Goal: Entertainment & Leisure: Consume media (video, audio)

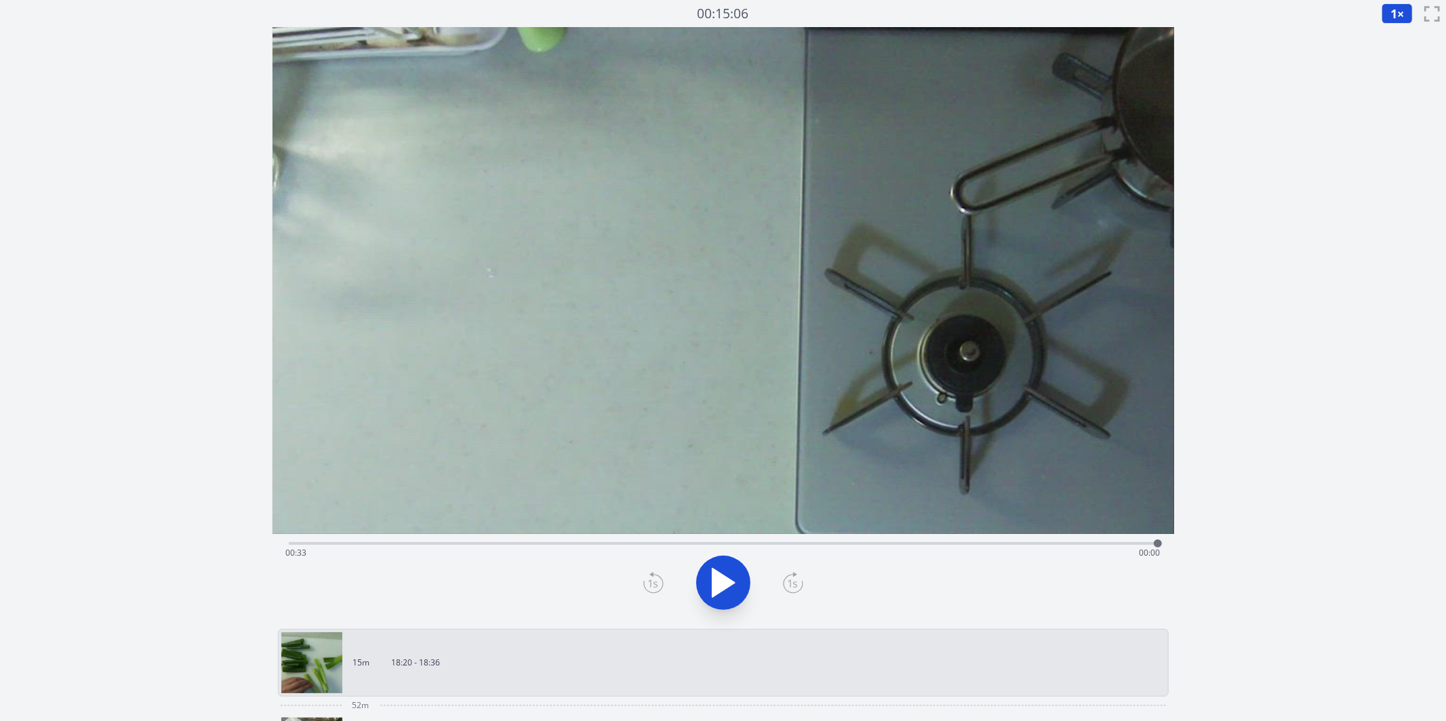
click at [1106, 16] on button "1 ×" at bounding box center [1396, 13] width 31 height 20
click at [1106, 31] on li "0.25×" at bounding box center [1400, 33] width 38 height 22
click at [715, 586] on icon at bounding box center [723, 583] width 22 height 28
click at [478, 545] on div "Time elapsed: 00:00 Time remaining: 00:33" at bounding box center [723, 553] width 874 height 22
click at [604, 535] on div "Time elapsed: 00:07 Time remaining: 00:26" at bounding box center [723, 542] width 869 height 16
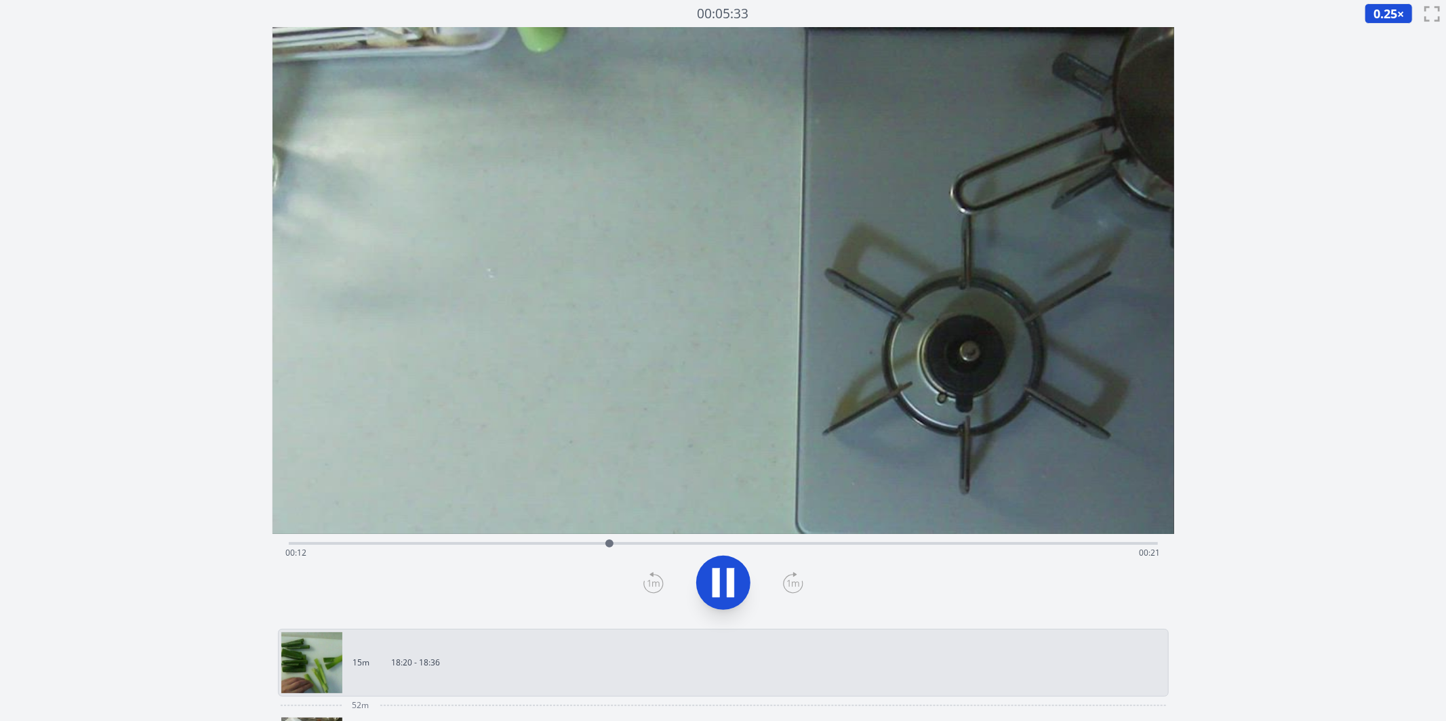
click at [749, 539] on div "Time elapsed: 00:12 Time remaining: 00:21" at bounding box center [723, 542] width 869 height 16
click at [705, 574] on icon at bounding box center [723, 583] width 38 height 38
click at [643, 531] on video at bounding box center [722, 280] width 901 height 507
click at [623, 545] on div "Time elapsed: 00:25 Time remaining: 00:08" at bounding box center [723, 553] width 874 height 22
click at [741, 542] on div "Time elapsed: 00:12 Time remaining: 00:21" at bounding box center [723, 553] width 874 height 22
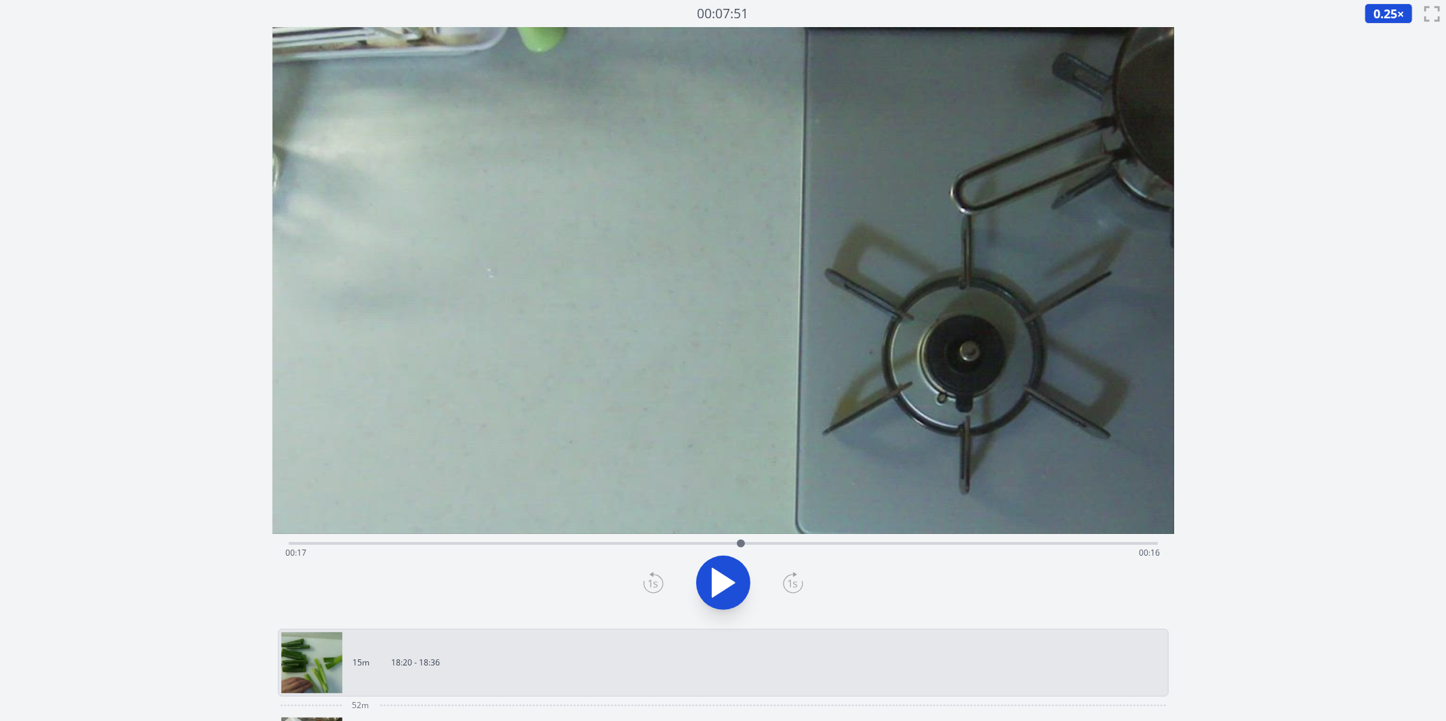
click at [743, 580] on button at bounding box center [723, 583] width 54 height 54
click at [581, 537] on div "Time elapsed: 00:27 Time remaining: 00:06" at bounding box center [723, 542] width 869 height 16
click at [703, 544] on div "Time elapsed: 00:11 Time remaining: 00:22" at bounding box center [723, 553] width 874 height 22
click at [829, 539] on div "Time elapsed: 00:16 Time remaining: 00:18" at bounding box center [723, 542] width 869 height 16
click at [787, 550] on div "Time elapsed: 00:21 Time remaining: 00:12" at bounding box center [723, 553] width 874 height 22
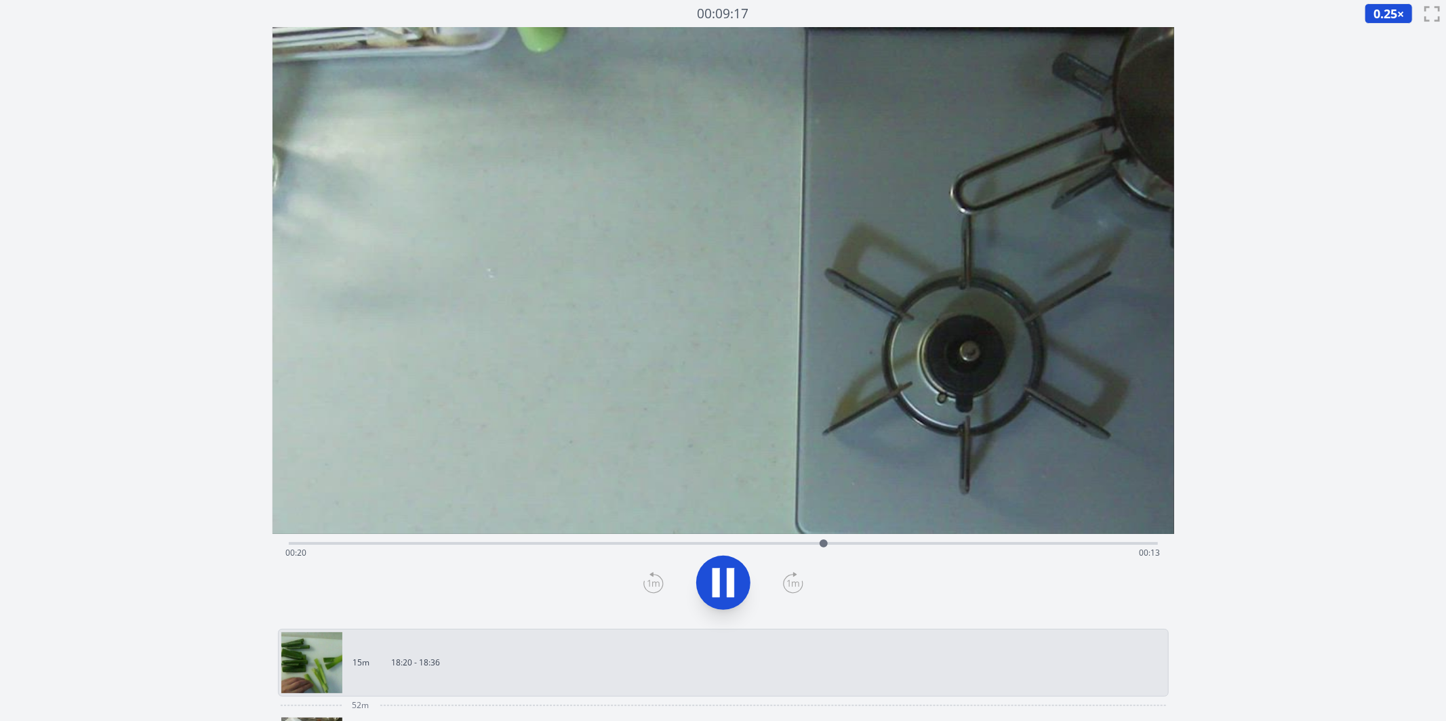
click at [771, 544] on div "Time elapsed: 00:20 Time remaining: 00:13" at bounding box center [723, 553] width 874 height 22
click at [717, 542] on div "Time elapsed: 00:18 Time remaining: 00:15" at bounding box center [723, 553] width 874 height 22
click at [736, 590] on icon at bounding box center [723, 583] width 38 height 38
click at [976, 547] on div "Time elapsed: 00:28 Time remaining: 00:05" at bounding box center [723, 553] width 874 height 22
click at [1002, 548] on div "Time elapsed: 00:26 Time remaining: 00:07" at bounding box center [723, 553] width 874 height 22
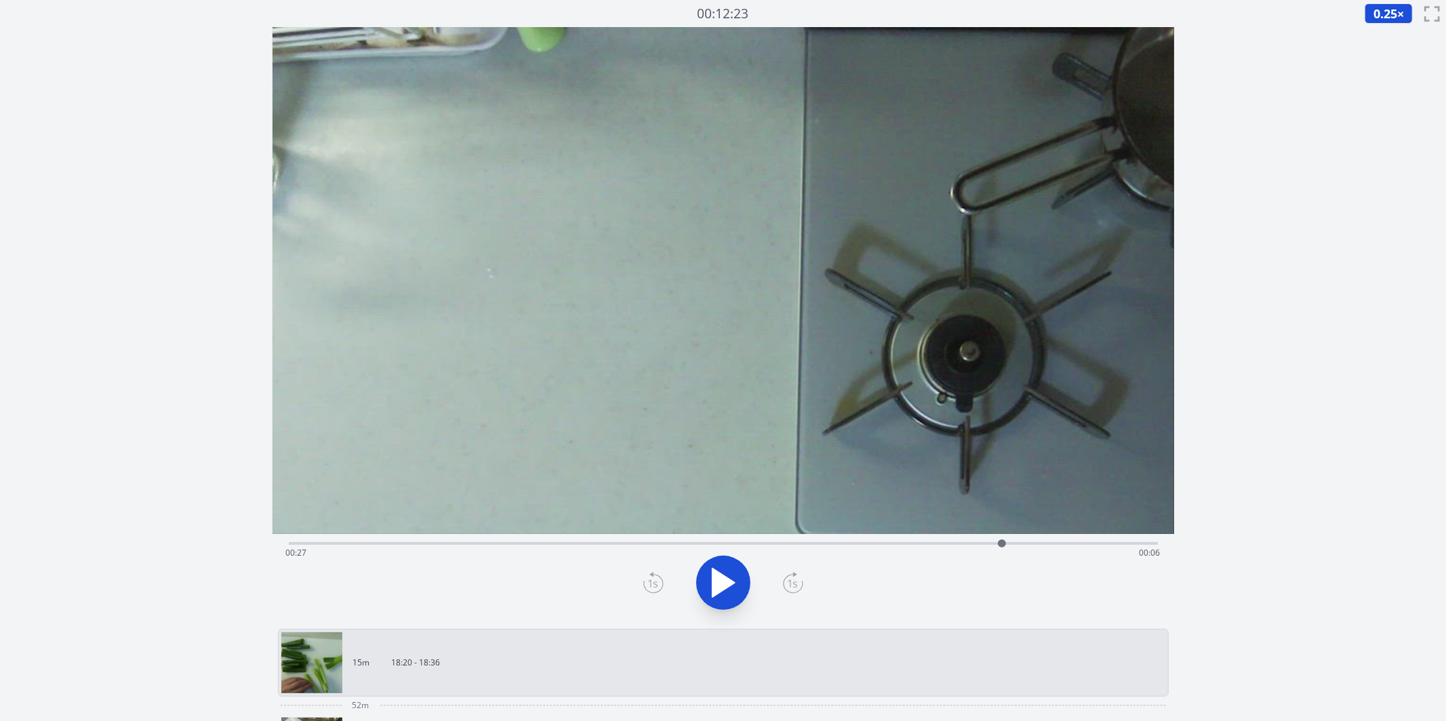
click at [1017, 548] on div "Time elapsed: 00:27 Time remaining: 00:06" at bounding box center [723, 553] width 874 height 22
click at [1043, 542] on div "Time elapsed: 00:27 Time remaining: 00:06" at bounding box center [723, 553] width 874 height 22
click at [1032, 542] on div "Time elapsed: 00:28 Time remaining: 00:05" at bounding box center [723, 553] width 874 height 22
click at [1021, 545] on div "Time elapsed: 00:28 Time remaining: 00:05" at bounding box center [723, 553] width 874 height 22
click at [1030, 544] on div at bounding box center [1020, 543] width 20 height 20
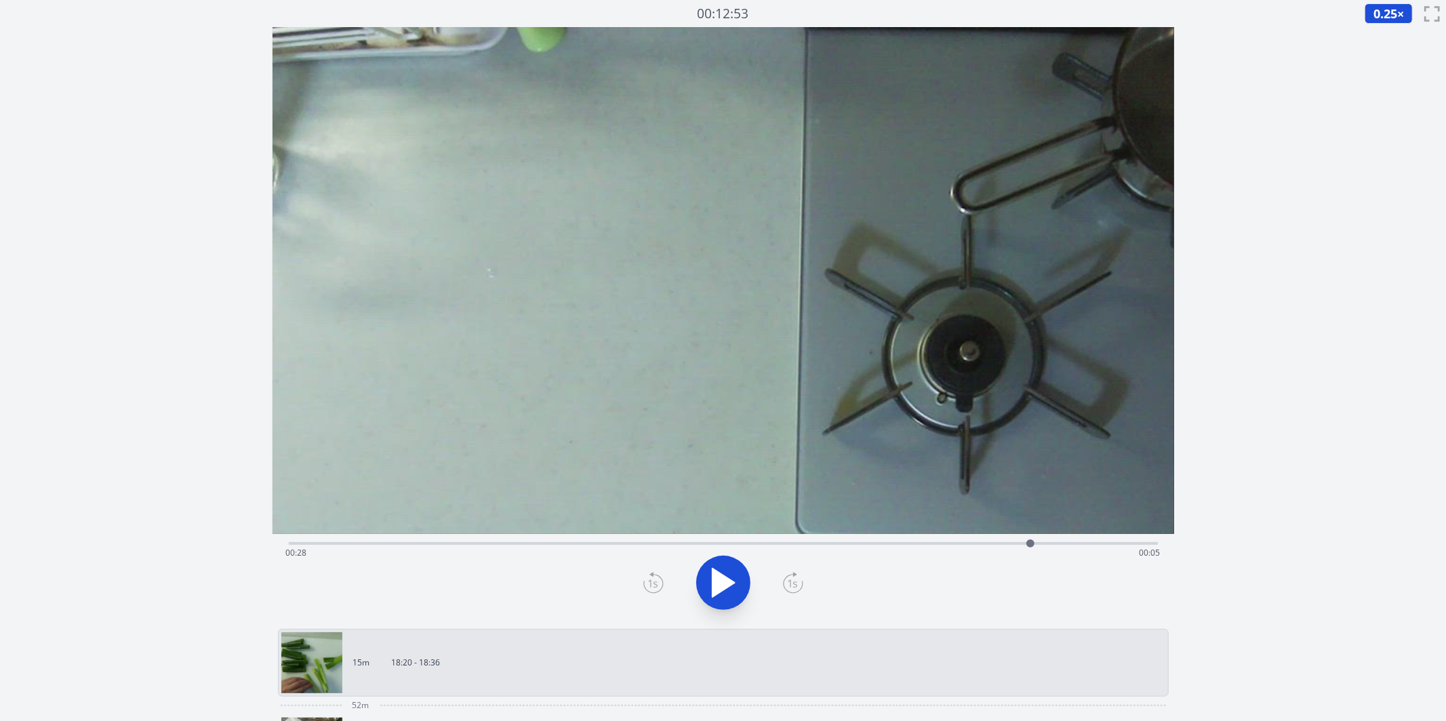
click at [1008, 538] on div "Time elapsed: 00:28 Time remaining: 00:05" at bounding box center [723, 542] width 869 height 16
click at [940, 535] on div "Time elapsed: 00:27 Time remaining: 00:06" at bounding box center [723, 542] width 869 height 16
click at [975, 541] on div "Time elapsed: 00:24 Time remaining: 00:09" at bounding box center [723, 542] width 869 height 16
click at [731, 567] on icon at bounding box center [723, 583] width 38 height 38
click at [893, 540] on div "Time elapsed: 00:26 Time remaining: 00:07" at bounding box center [723, 542] width 869 height 16
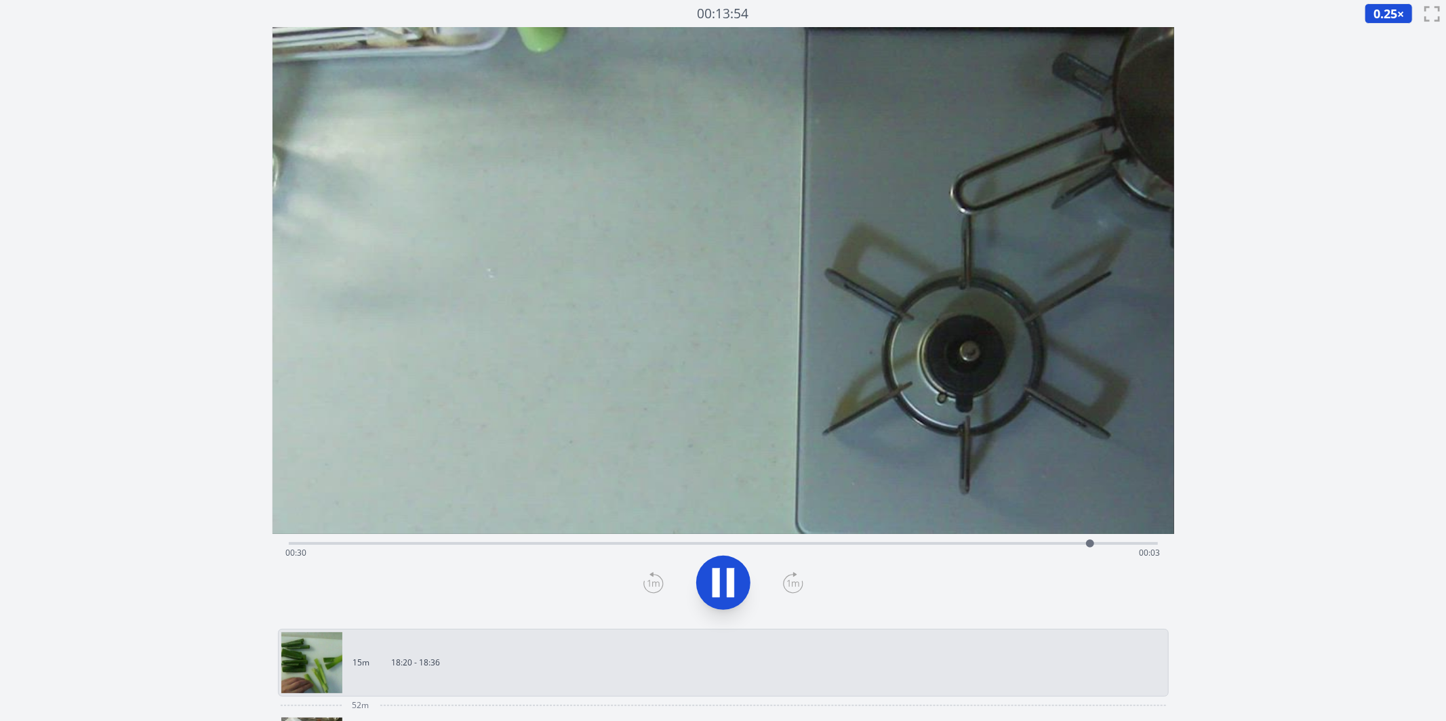
click at [718, 535] on div "Time elapsed: 00:30 Time remaining: 00:03" at bounding box center [723, 542] width 869 height 16
click at [798, 533] on video at bounding box center [722, 280] width 901 height 507
click at [885, 539] on div "Time elapsed: 00:16 Time remaining: 00:17" at bounding box center [723, 542] width 869 height 16
click at [539, 544] on div "Time elapsed: 00:22 Time remaining: 00:11" at bounding box center [723, 553] width 874 height 22
click at [577, 539] on div "Time elapsed: 00:09 Time remaining: 00:24" at bounding box center [723, 542] width 869 height 16
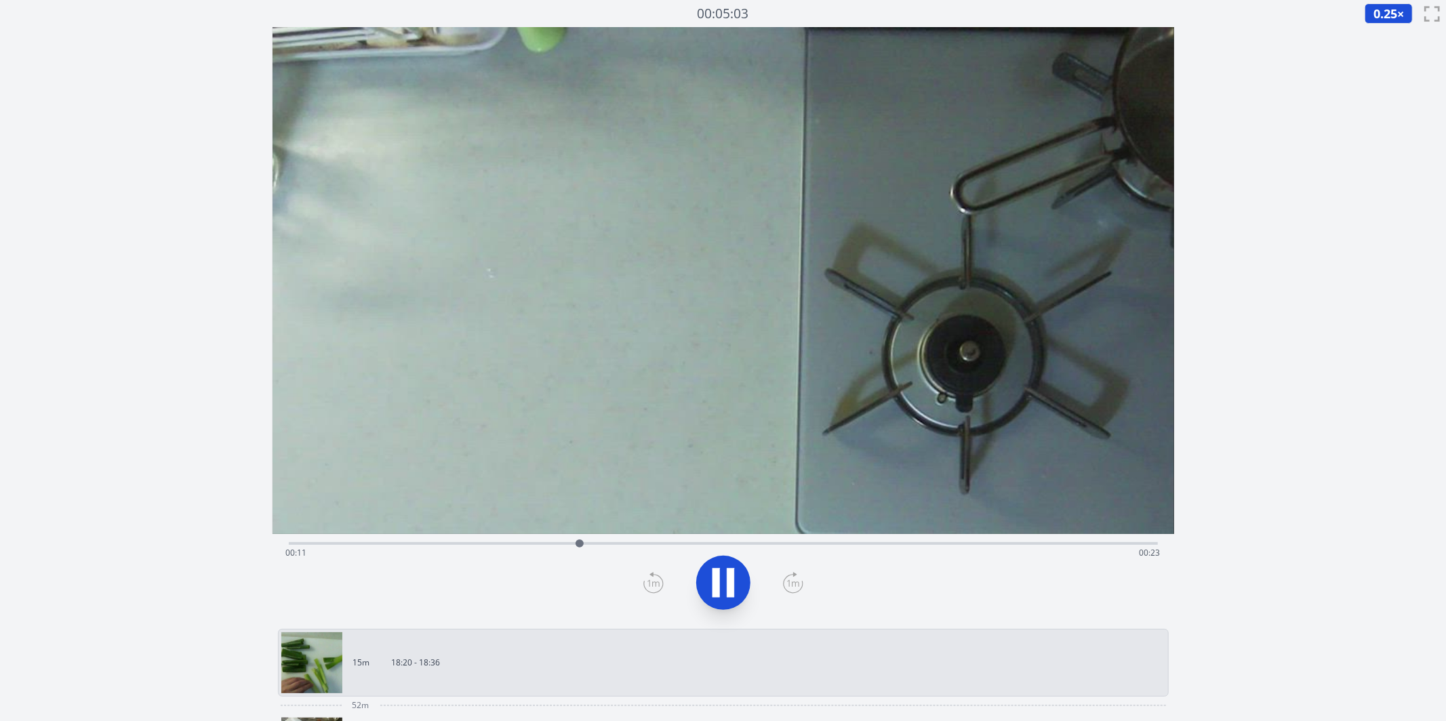
click at [655, 540] on div "Time elapsed: 00:11 Time remaining: 00:23" at bounding box center [723, 542] width 869 height 16
click at [701, 540] on div "Time elapsed: 00:14 Time remaining: 00:19" at bounding box center [723, 542] width 869 height 16
click at [718, 541] on div at bounding box center [709, 543] width 20 height 20
click at [739, 541] on div "Time elapsed: 00:16 Time remaining: 00:17" at bounding box center [723, 542] width 869 height 16
click at [763, 541] on div "Time elapsed: 00:17 Time remaining: 00:16" at bounding box center [723, 542] width 869 height 16
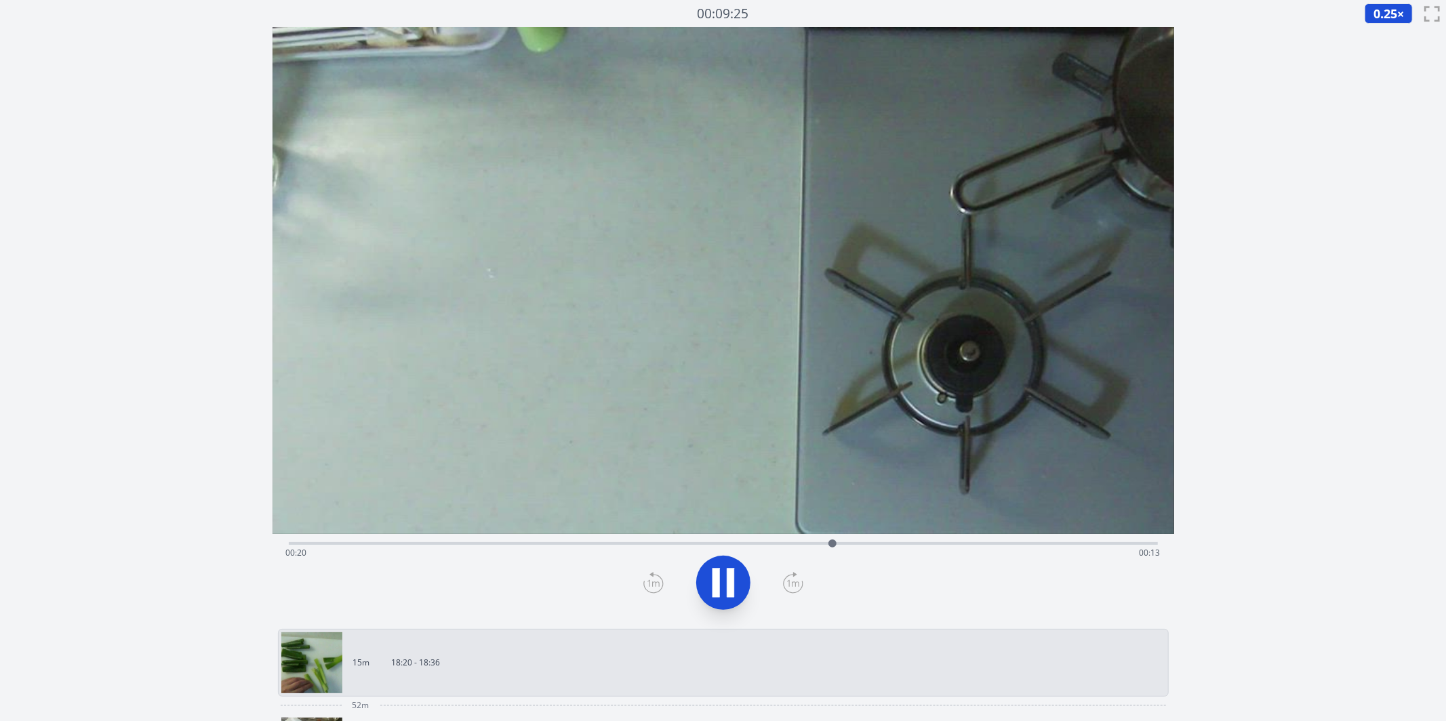
click at [802, 545] on div "Time elapsed: 00:20 Time remaining: 00:13" at bounding box center [723, 553] width 874 height 22
click at [864, 544] on div "Time elapsed: 00:23 Time remaining: 00:10" at bounding box center [723, 553] width 874 height 22
click at [829, 541] on div "Time elapsed: 00:30 Time remaining: 00:03" at bounding box center [723, 542] width 869 height 16
click at [804, 544] on div "Time elapsed: 00:20 Time remaining: 00:13" at bounding box center [723, 553] width 874 height 22
click at [779, 544] on div "Time elapsed: 00:19 Time remaining: 00:14" at bounding box center [723, 553] width 874 height 22
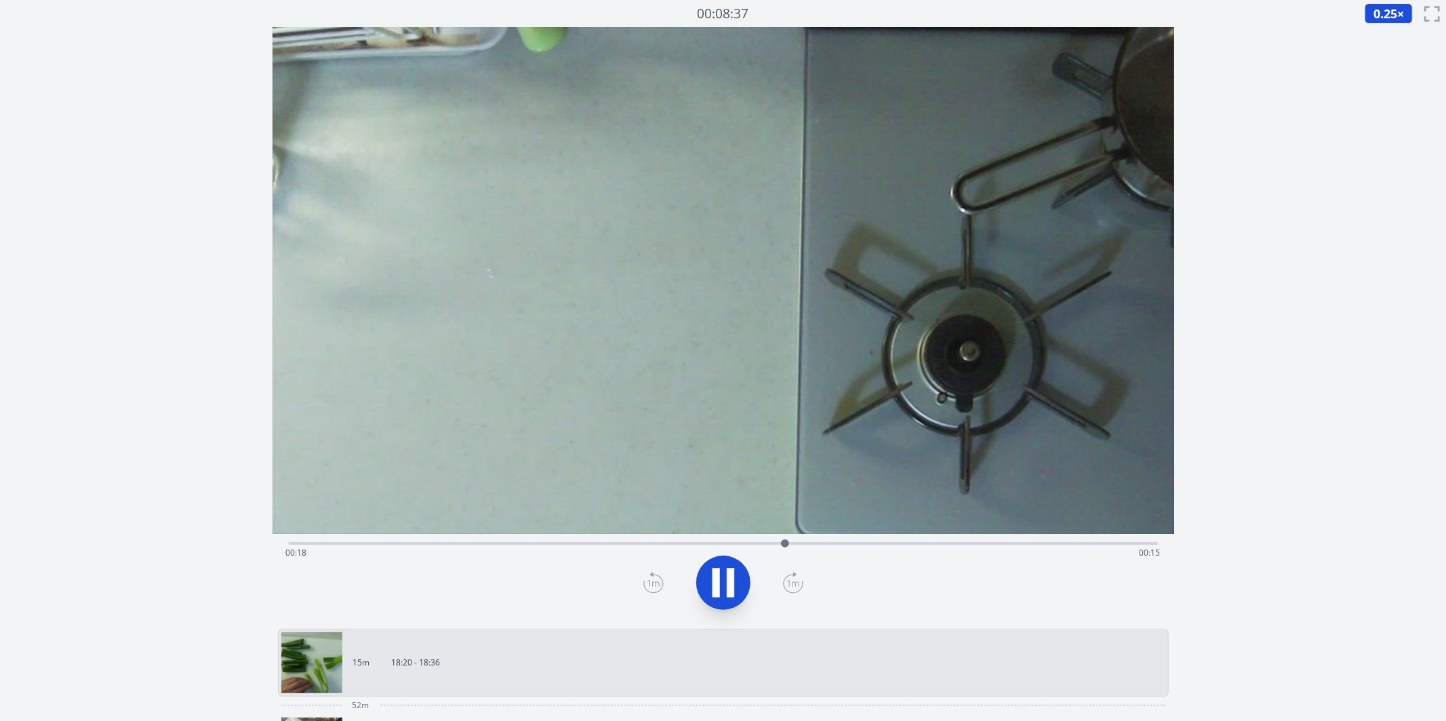
click at [820, 541] on div "Time elapsed: 00:18 Time remaining: 00:15" at bounding box center [723, 542] width 869 height 16
click at [783, 541] on div "Time elapsed: 00:21 Time remaining: 00:12" at bounding box center [723, 542] width 869 height 16
click at [842, 541] on div "Time elapsed: 00:27 Time remaining: 00:07" at bounding box center [723, 542] width 869 height 16
click at [786, 546] on div "Time elapsed: 00:27 Time remaining: 00:06" at bounding box center [723, 553] width 874 height 22
click at [829, 544] on div "Time elapsed: 00:19 Time remaining: 00:14" at bounding box center [723, 553] width 874 height 22
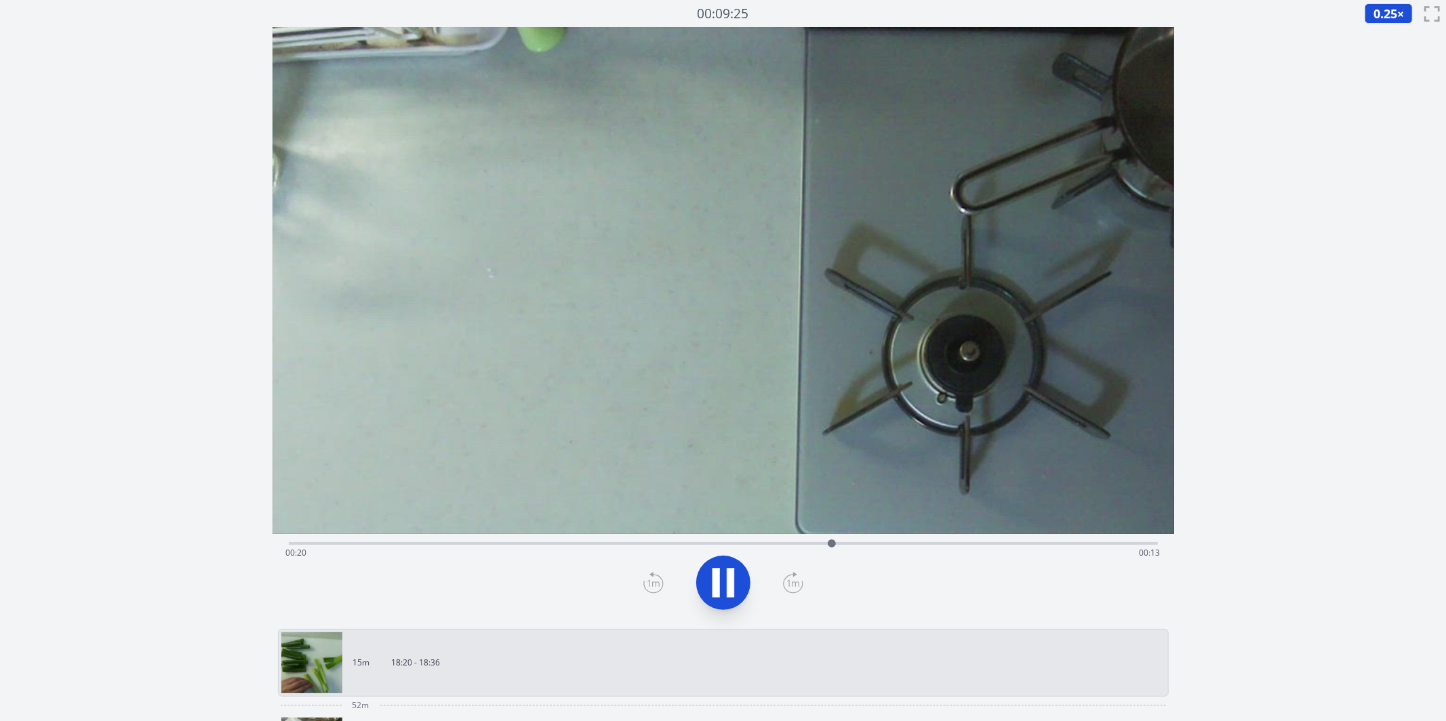
click at [850, 546] on div "Time elapsed: 00:20 Time remaining: 00:13" at bounding box center [723, 553] width 874 height 22
click at [881, 544] on div "Time elapsed: 00:21 Time remaining: 00:12" at bounding box center [723, 553] width 874 height 22
click at [924, 540] on div "Time elapsed: 00:22 Time remaining: 00:11" at bounding box center [723, 542] width 869 height 16
click at [679, 543] on div "Time elapsed: 00:26 Time remaining: 00:07" at bounding box center [723, 553] width 874 height 22
click at [500, 544] on div "Time elapsed: 00:33 Time remaining: 00:00" at bounding box center [723, 553] width 874 height 22
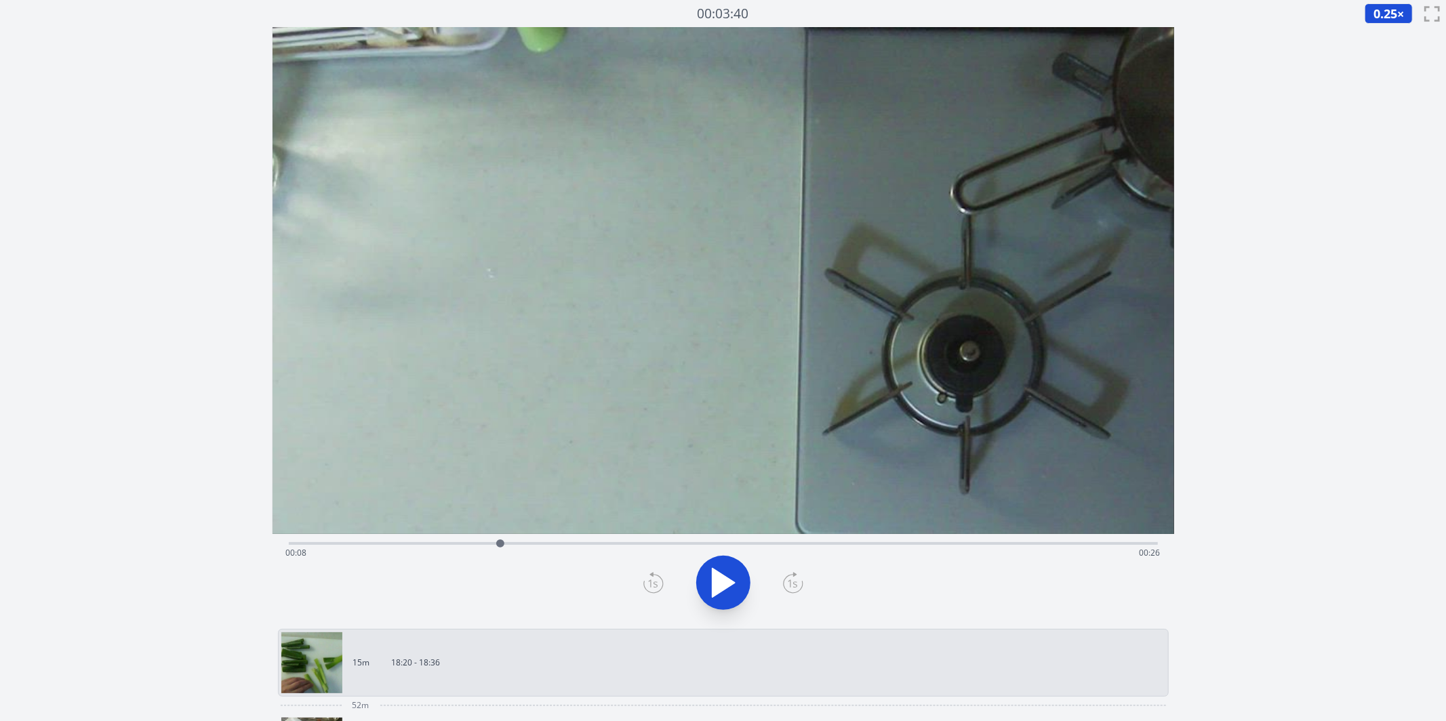
click at [570, 543] on div "Time elapsed: 00:08 Time remaining: 00:26" at bounding box center [723, 553] width 874 height 22
click at [614, 543] on div "Time elapsed: 00:10 Time remaining: 00:23" at bounding box center [723, 553] width 874 height 22
click at [676, 550] on div "Time elapsed: 00:12 Time remaining: 00:21" at bounding box center [723, 553] width 874 height 22
click at [729, 582] on icon at bounding box center [723, 583] width 22 height 28
click at [762, 541] on div "Time elapsed: 00:14 Time remaining: 00:19" at bounding box center [723, 542] width 869 height 16
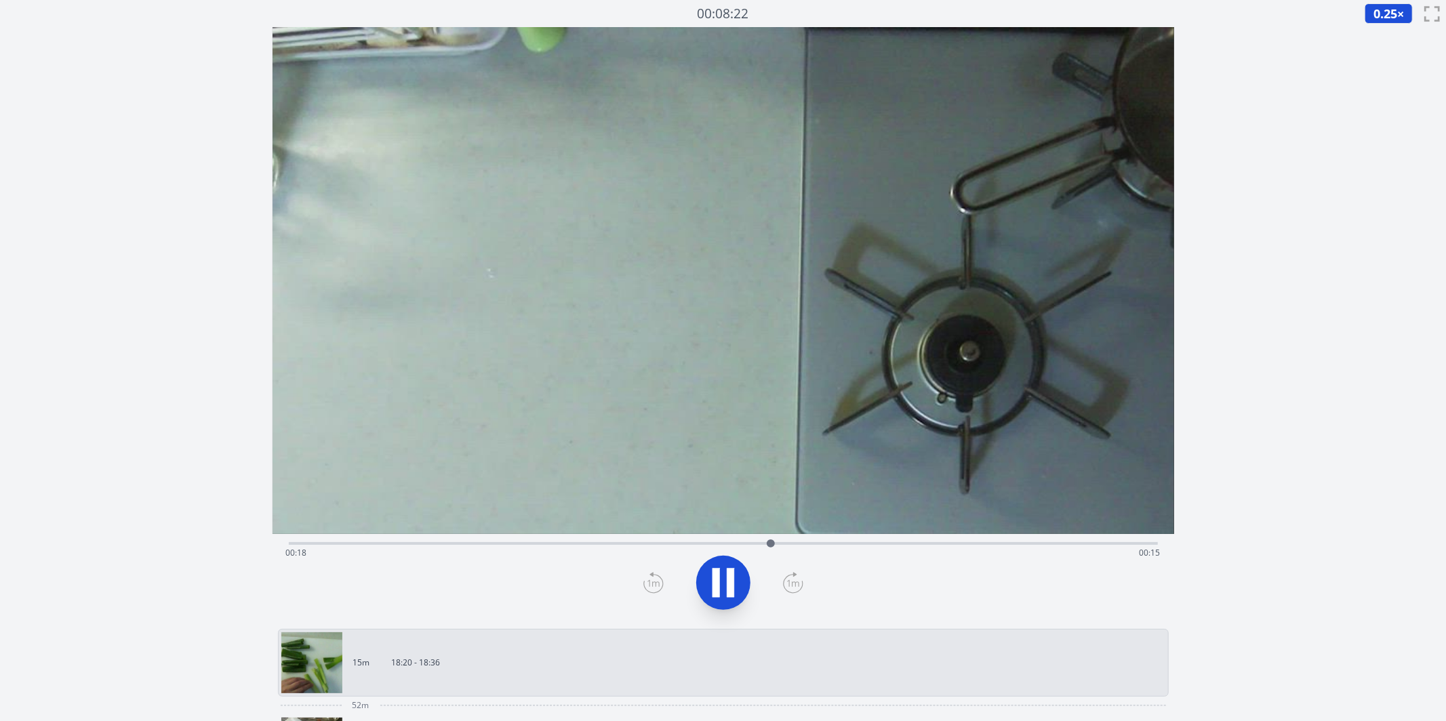
click at [736, 600] on icon at bounding box center [723, 583] width 38 height 38
click at [796, 544] on div "Time elapsed: 00:18 Time remaining: 00:15" at bounding box center [723, 553] width 874 height 22
click at [740, 586] on icon at bounding box center [723, 583] width 38 height 38
click at [718, 584] on icon at bounding box center [715, 583] width 7 height 29
click at [718, 545] on div "Time elapsed: 00:20 Time remaining: 00:13" at bounding box center [723, 553] width 874 height 22
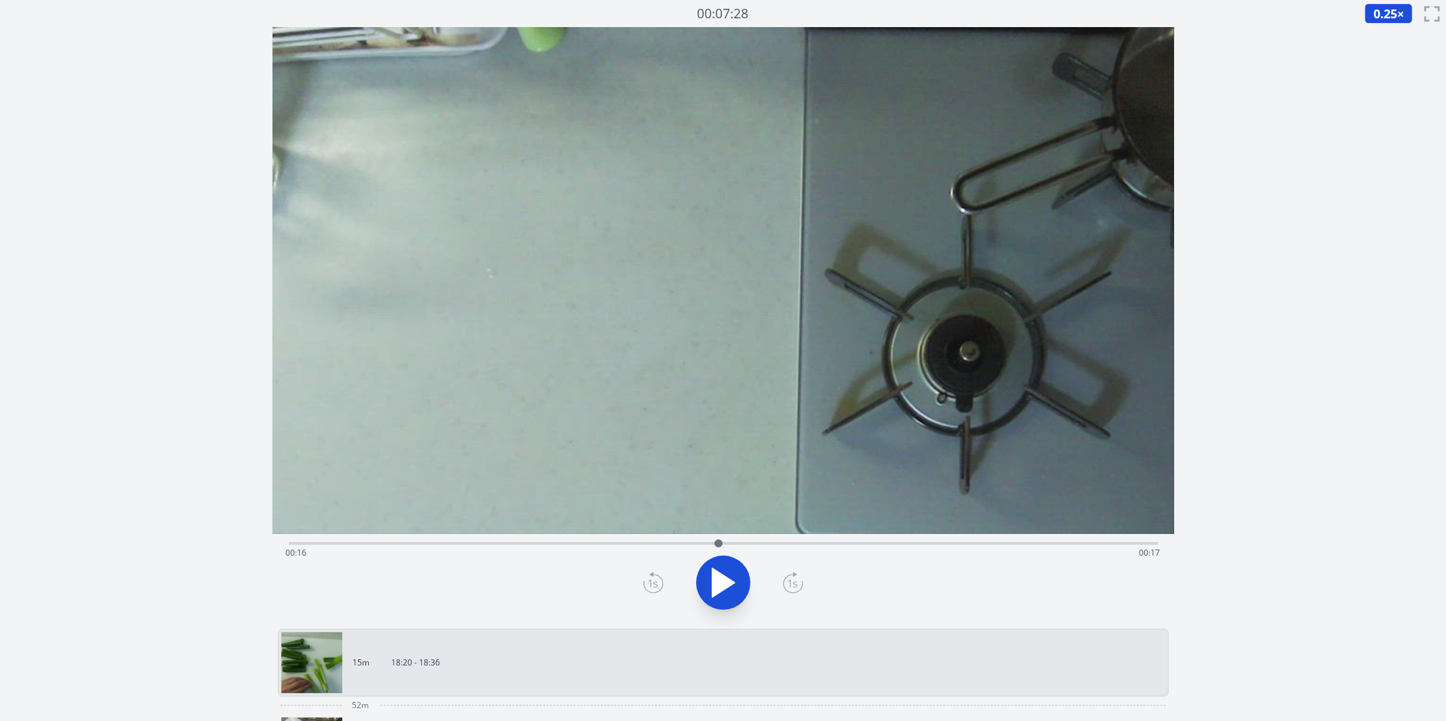
click at [725, 567] on icon at bounding box center [723, 583] width 38 height 38
click at [757, 544] on div "Time elapsed: 00:16 Time remaining: 00:17" at bounding box center [723, 553] width 874 height 22
click at [785, 544] on div "Time elapsed: 00:18 Time remaining: 00:15" at bounding box center [723, 553] width 874 height 22
click at [935, 543] on div "Time elapsed: 00:26 Time remaining: 00:07" at bounding box center [723, 553] width 874 height 22
click at [772, 537] on div "Time elapsed: 00:30 Time remaining: 00:04" at bounding box center [723, 542] width 869 height 16
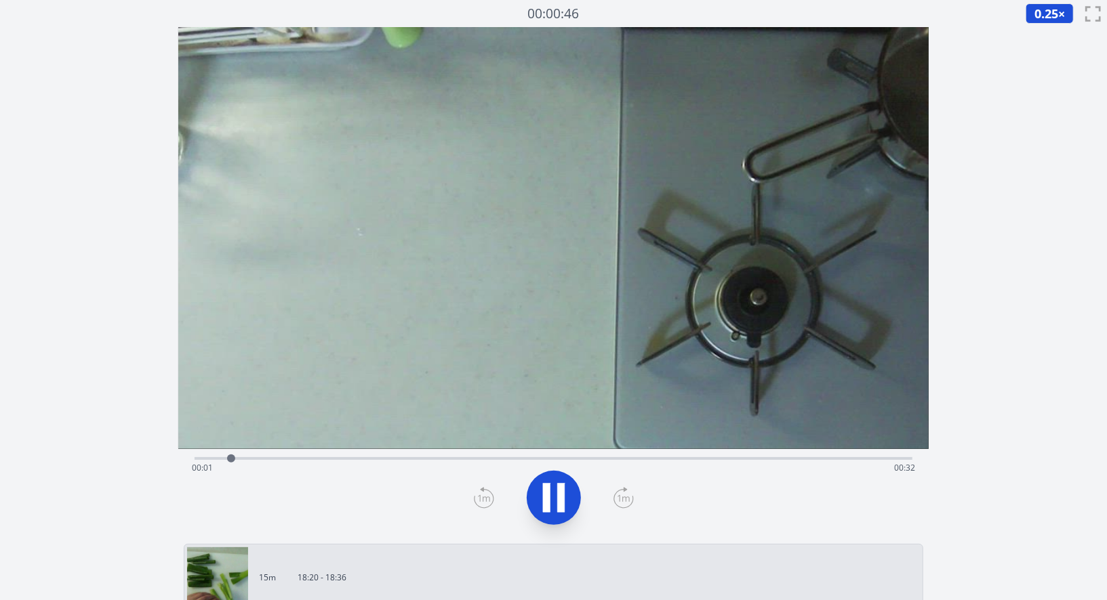
click at [554, 457] on div "Time elapsed: 00:01 Time remaining: 00:32" at bounding box center [554, 468] width 724 height 22
click at [555, 506] on icon at bounding box center [554, 498] width 38 height 38
click at [609, 457] on div "Time elapsed: 00:17 Time remaining: 00:16" at bounding box center [554, 468] width 724 height 22
click at [595, 458] on div "Time elapsed: 00:19 Time remaining: 00:14" at bounding box center [554, 468] width 724 height 22
click at [475, 460] on div "Time elapsed: 00:26 Time remaining: 00:07" at bounding box center [554, 468] width 724 height 22
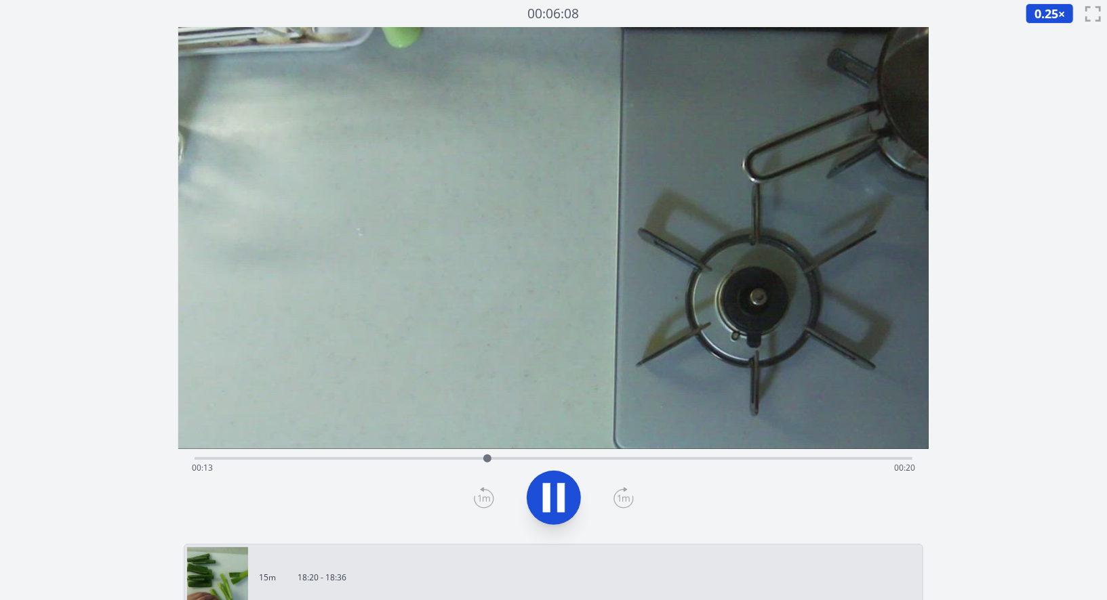
click at [539, 467] on div "Time elapsed: 00:13 Time remaining: 00:20" at bounding box center [554, 468] width 724 height 22
click at [607, 462] on div "Time elapsed: 00:18 Time remaining: 00:15" at bounding box center [554, 468] width 724 height 22
click at [559, 493] on icon at bounding box center [560, 498] width 7 height 29
click at [483, 502] on icon at bounding box center [484, 498] width 20 height 22
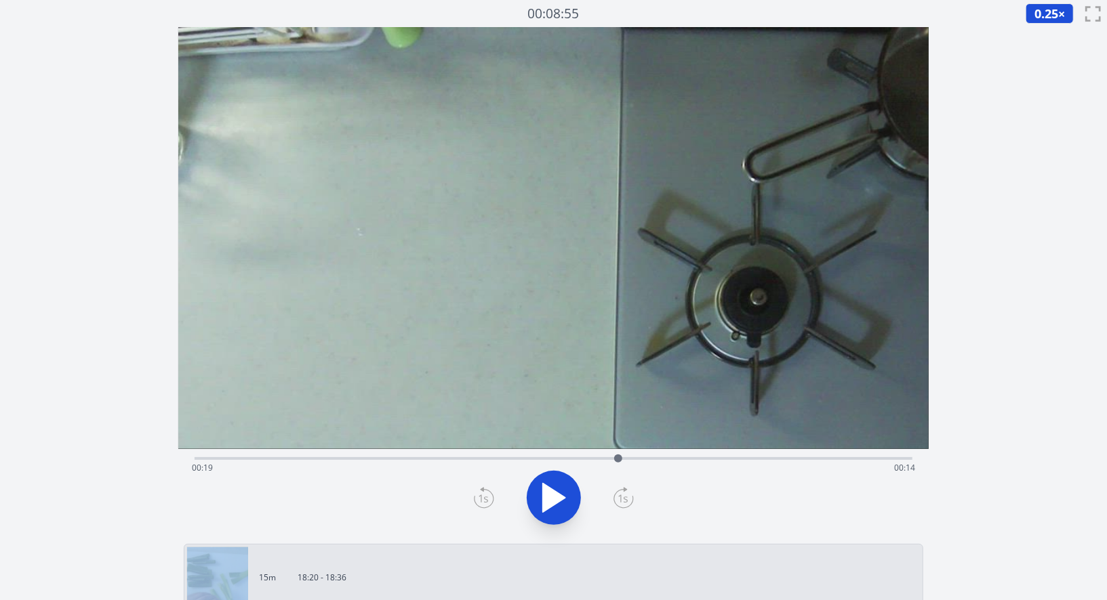
click at [483, 502] on icon at bounding box center [484, 498] width 20 height 22
click at [626, 498] on icon at bounding box center [622, 499] width 9 height 8
